Goal: Consume media (video, audio)

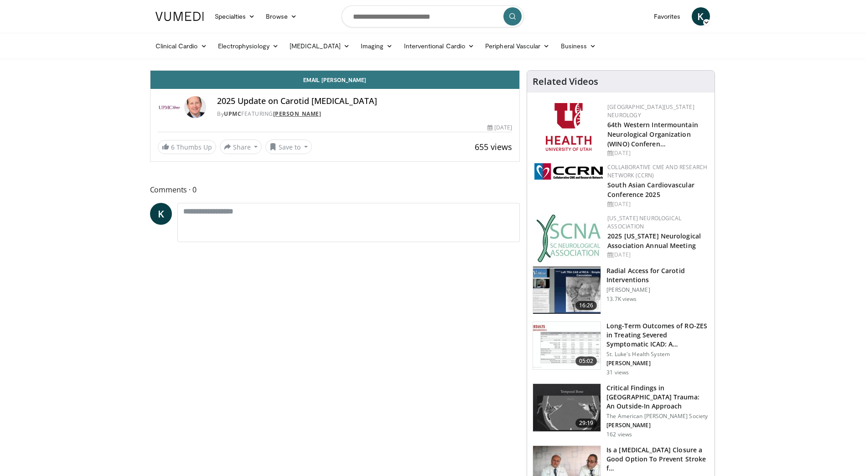
click at [280, 113] on link "[PERSON_NAME]" at bounding box center [297, 114] width 48 height 8
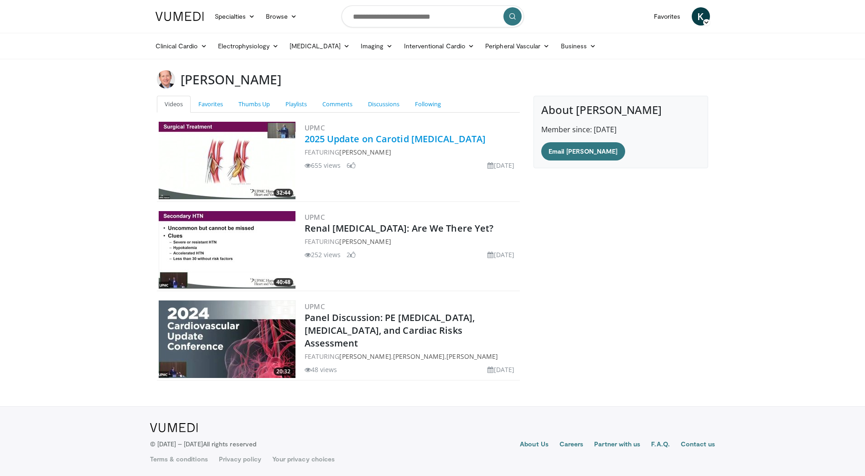
click at [401, 139] on link "2025 Update on Carotid [MEDICAL_DATA]" at bounding box center [396, 139] width 182 height 12
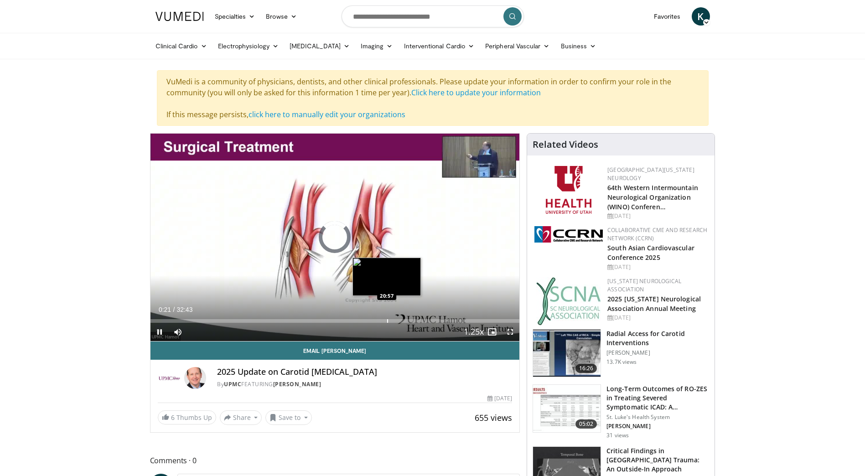
drag, startPoint x: 155, startPoint y: 322, endPoint x: 387, endPoint y: 320, distance: 232.2
click at [387, 320] on div "Progress Bar" at bounding box center [387, 321] width 1 height 4
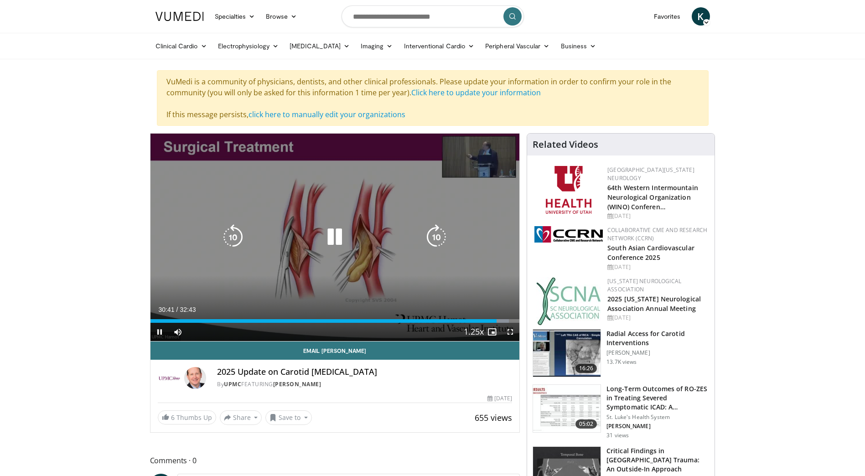
click at [334, 234] on icon "Video Player" at bounding box center [335, 237] width 26 height 26
click at [323, 231] on icon "Video Player" at bounding box center [335, 237] width 26 height 26
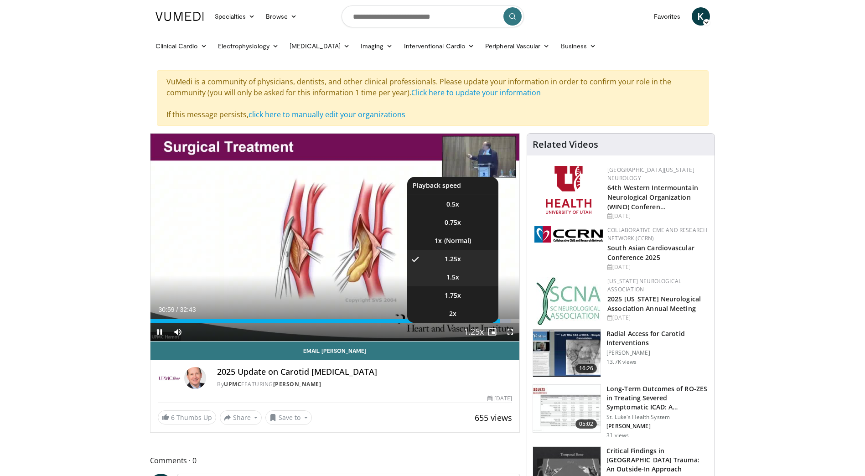
click at [464, 279] on li "1.5x" at bounding box center [452, 277] width 91 height 18
click at [458, 293] on span "1.75x" at bounding box center [453, 295] width 16 height 9
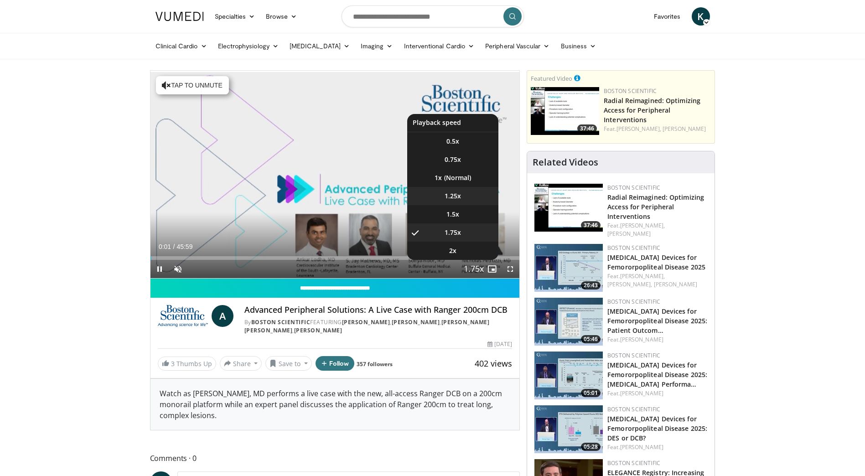
click at [460, 195] on span "1.25x" at bounding box center [453, 196] width 16 height 9
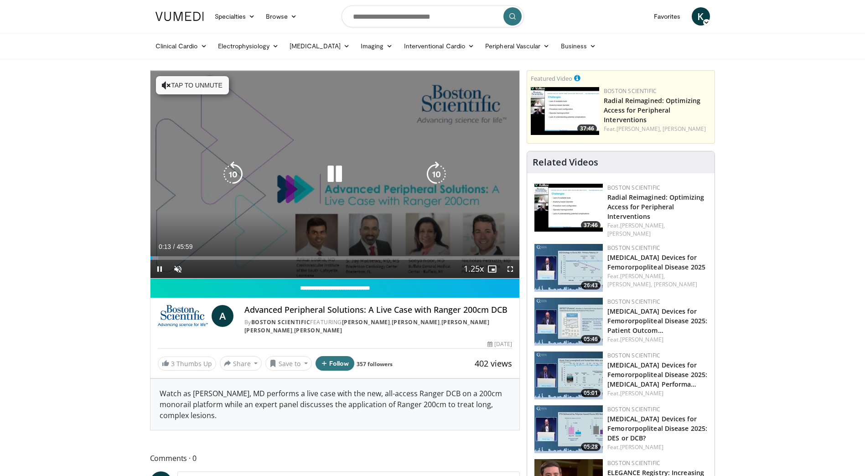
click at [335, 173] on icon "Video Player" at bounding box center [335, 174] width 26 height 26
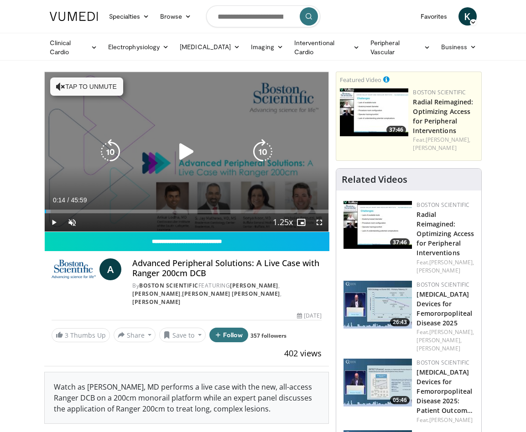
click at [181, 146] on icon "Video Player" at bounding box center [187, 152] width 26 height 26
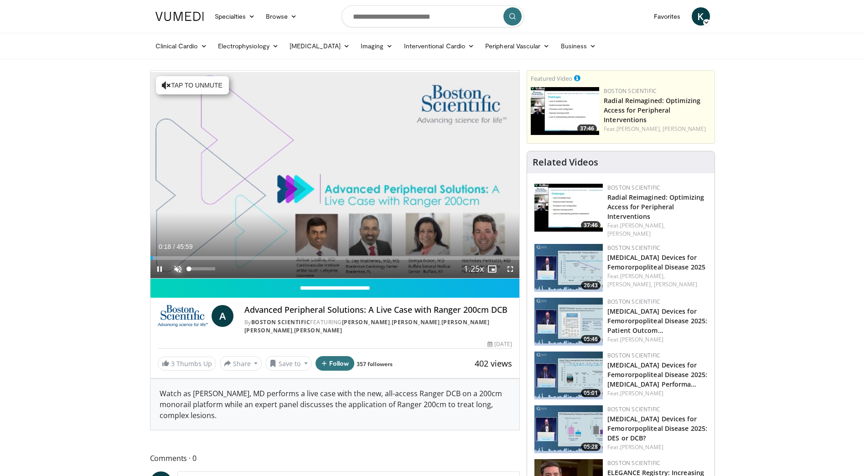
click at [179, 268] on span "Video Player" at bounding box center [178, 269] width 18 height 18
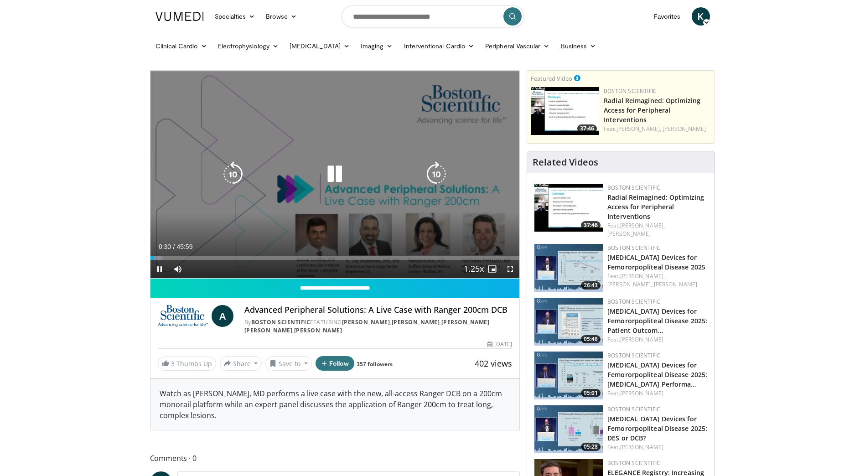
click at [337, 169] on icon "Video Player" at bounding box center [335, 174] width 26 height 26
